Goal: Transaction & Acquisition: Purchase product/service

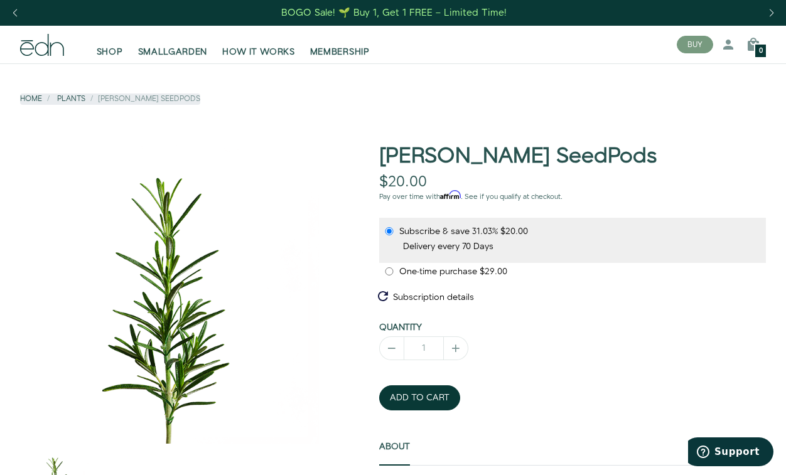
click at [773, 139] on div "Home Plants [PERSON_NAME] SeedPods [PERSON_NAME] SeedPods $20.00 $0.00 Pay over…" at bounding box center [393, 373] width 786 height 620
click at [270, 54] on span "HOW IT WORKS" at bounding box center [258, 52] width 72 height 13
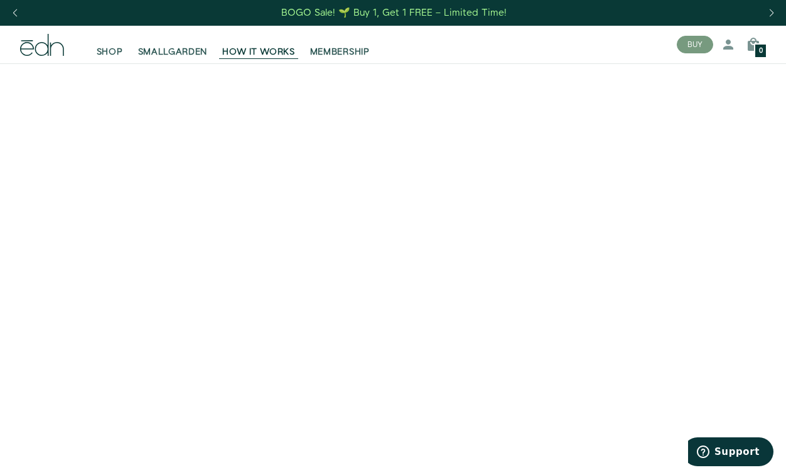
click at [21, 250] on video at bounding box center [393, 259] width 786 height 393
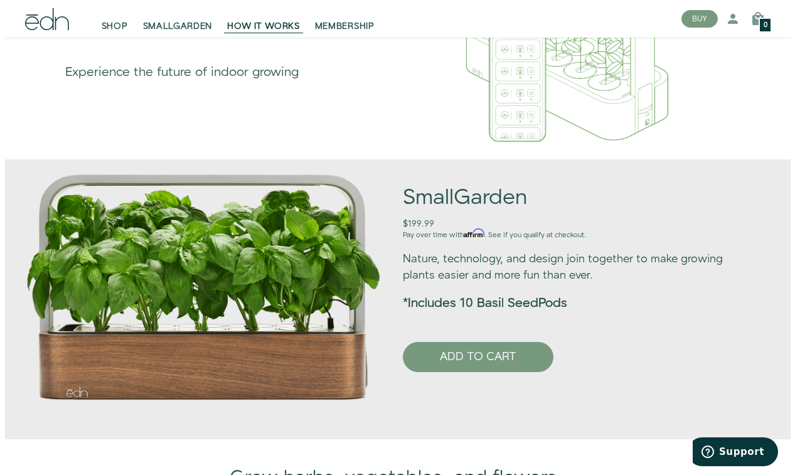
scroll to position [650, 0]
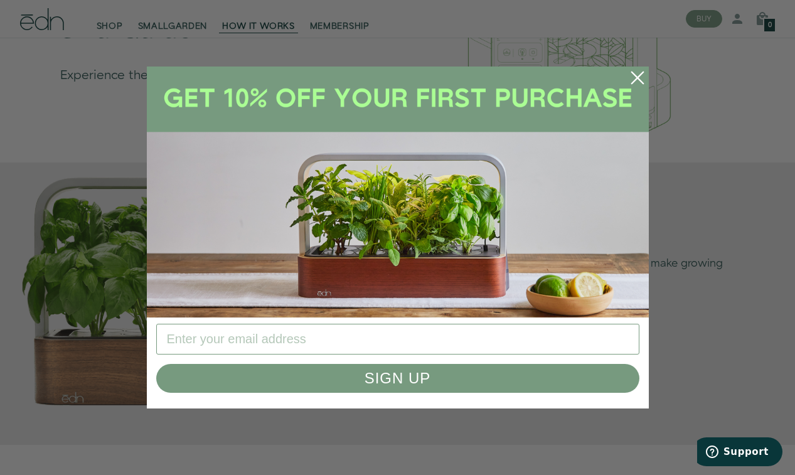
type input "sreis2@comcast.net"
click at [309, 382] on button "SIGN UP" at bounding box center [397, 378] width 483 height 29
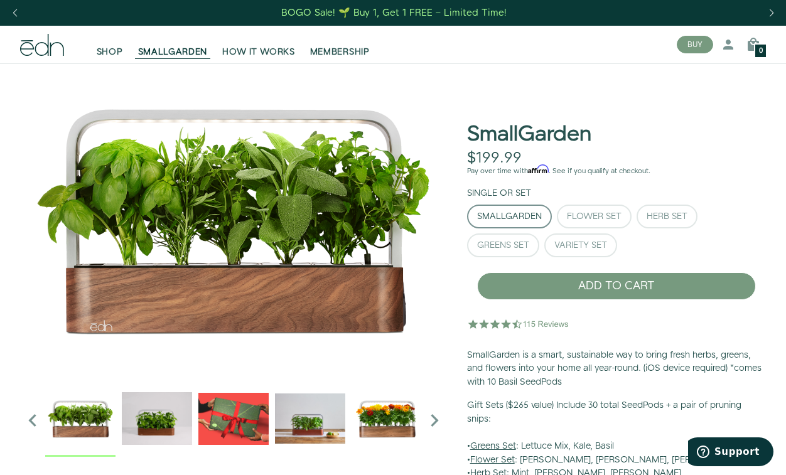
click at [15, 422] on div at bounding box center [233, 442] width 447 height 759
click at [587, 213] on div "Flower Set" at bounding box center [594, 216] width 55 height 9
